Goal: Task Accomplishment & Management: Complete application form

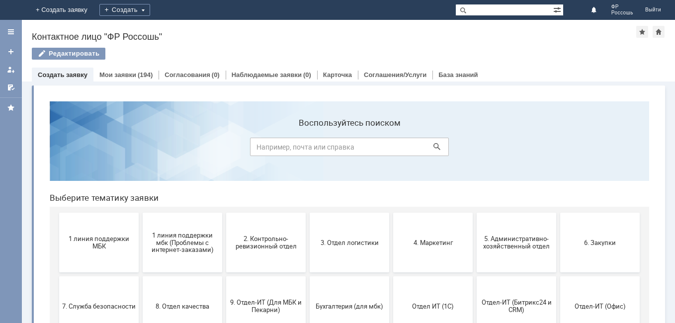
click at [329, 127] on label "Воспользуйтесь поиском" at bounding box center [349, 123] width 199 height 10
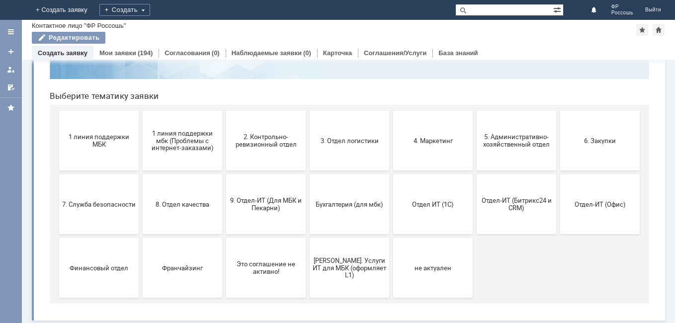
scroll to position [82, 0]
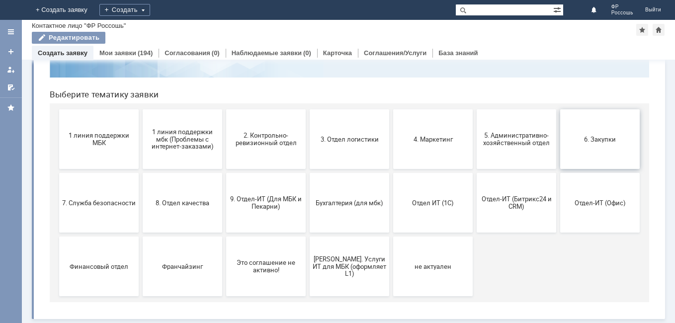
click at [604, 146] on button "6. Закупки" at bounding box center [600, 139] width 80 height 60
click at [359, 153] on button "3. Отдел логистики" at bounding box center [350, 139] width 80 height 60
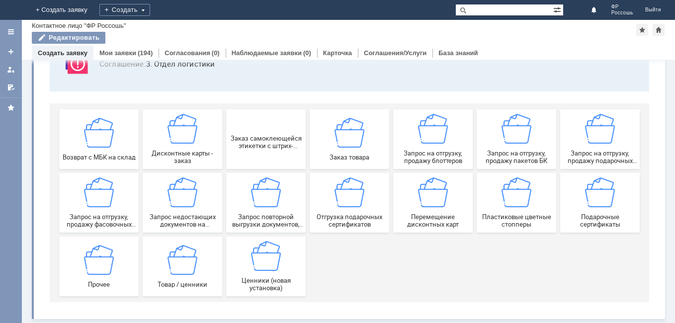
scroll to position [84, 0]
click at [522, 143] on img at bounding box center [517, 129] width 30 height 30
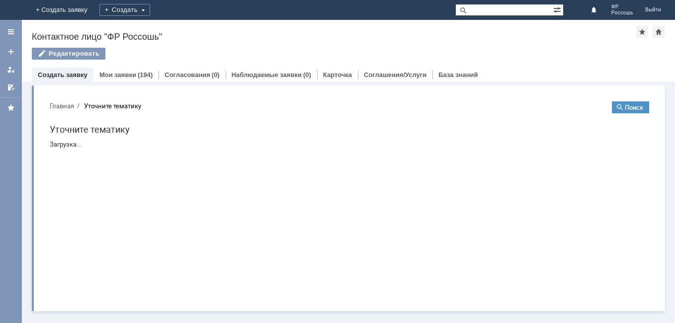
scroll to position [0, 0]
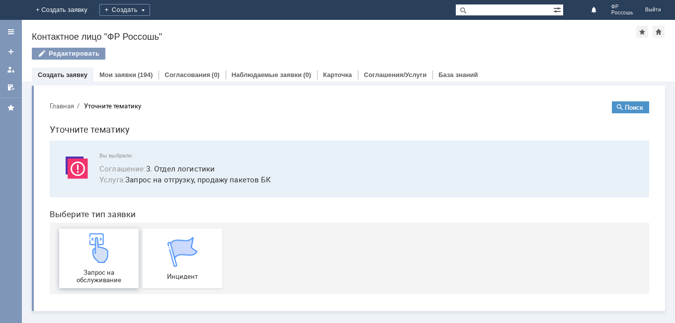
click at [85, 246] on img at bounding box center [99, 248] width 30 height 30
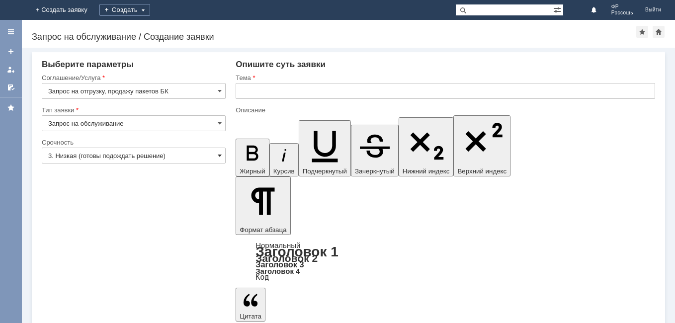
click at [221, 157] on span at bounding box center [220, 156] width 4 height 8
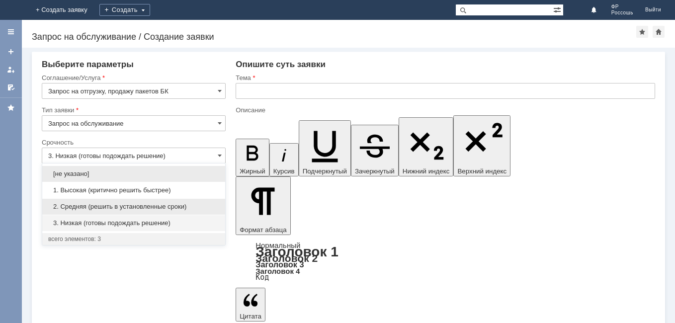
click at [104, 207] on span "2. Средняя (решить в установленные сроки)" at bounding box center [133, 207] width 171 height 8
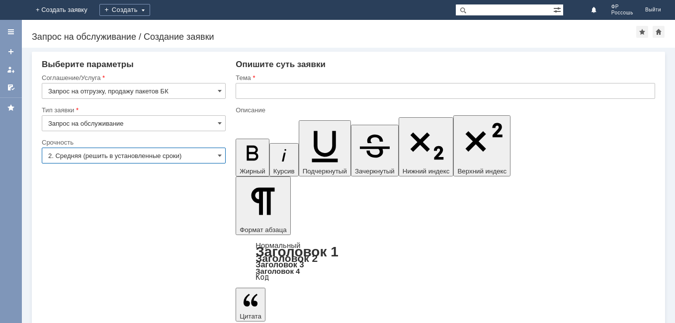
type input "2. Средняя (решить в установленные сроки)"
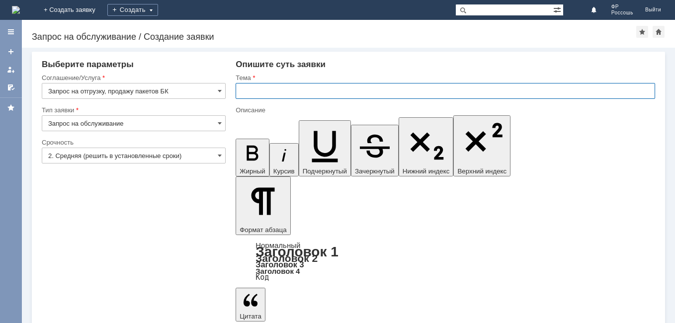
click at [239, 90] on input "text" at bounding box center [446, 91] width 420 height 16
type input "G"
type input "Пакеты"
